Goal: Find specific page/section: Find specific page/section

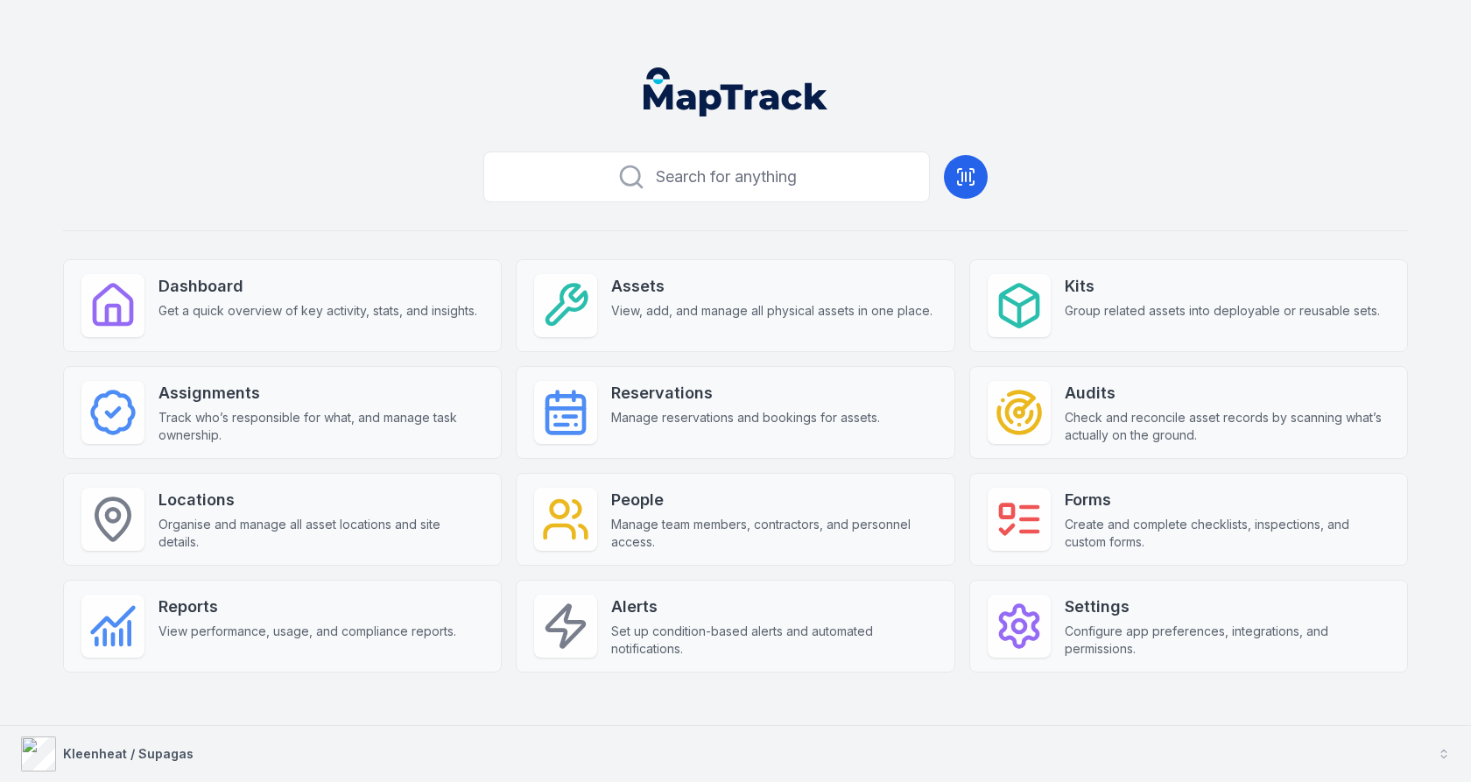
click at [527, 739] on button "Kleenheat / Supagas" at bounding box center [735, 754] width 1471 height 56
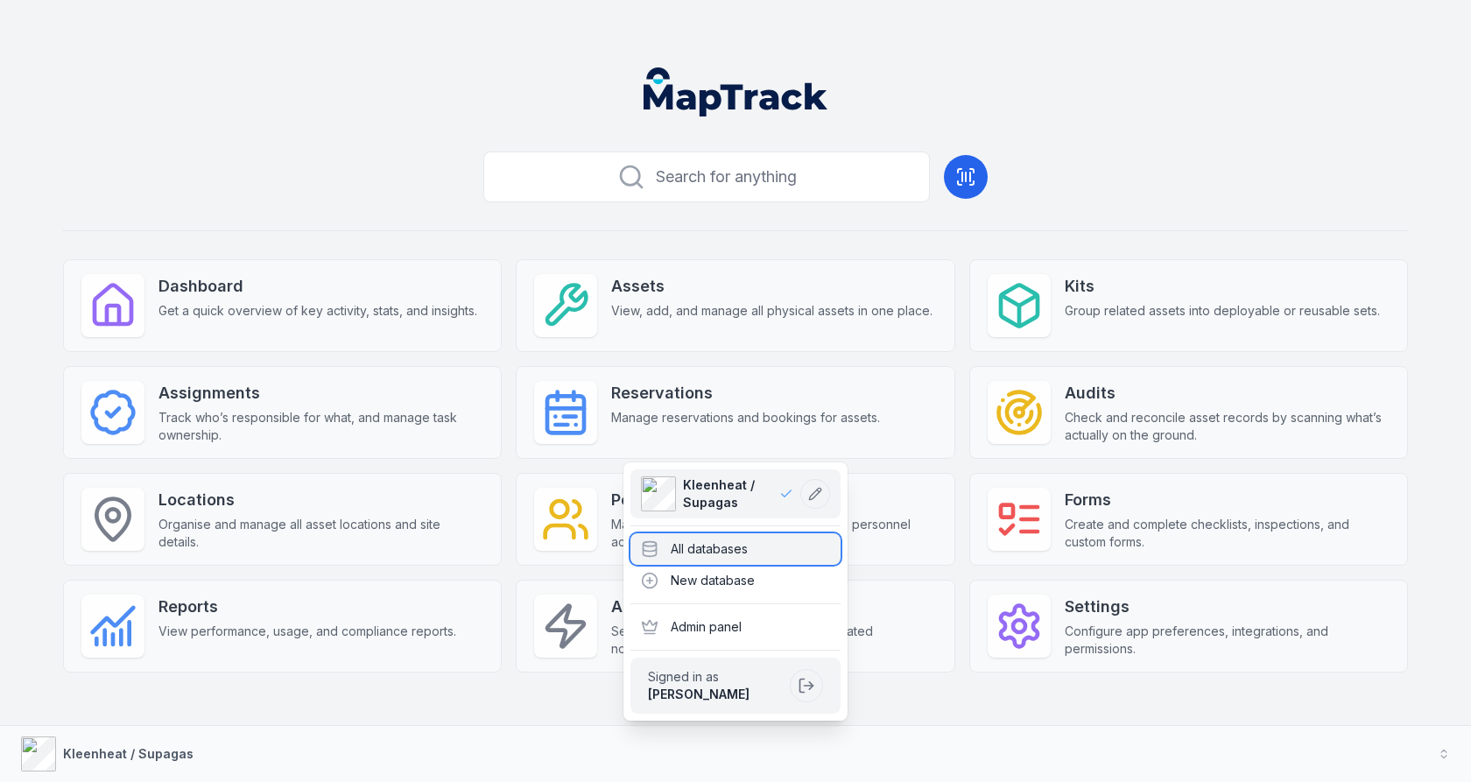
click at [700, 550] on div "All databases" at bounding box center [736, 549] width 210 height 32
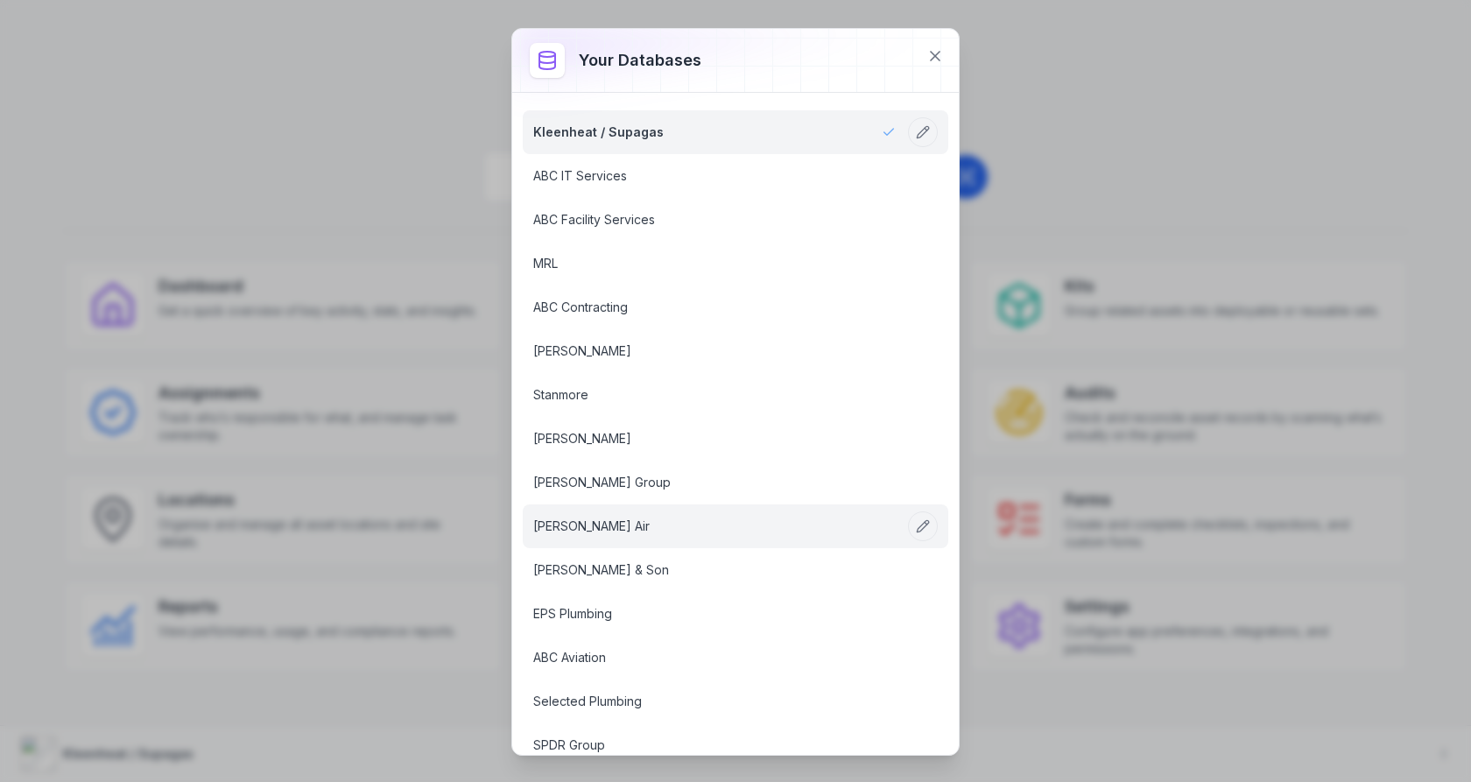
click at [647, 531] on link "Ellis Air" at bounding box center [714, 527] width 363 height 18
